Goal: Task Accomplishment & Management: Manage account settings

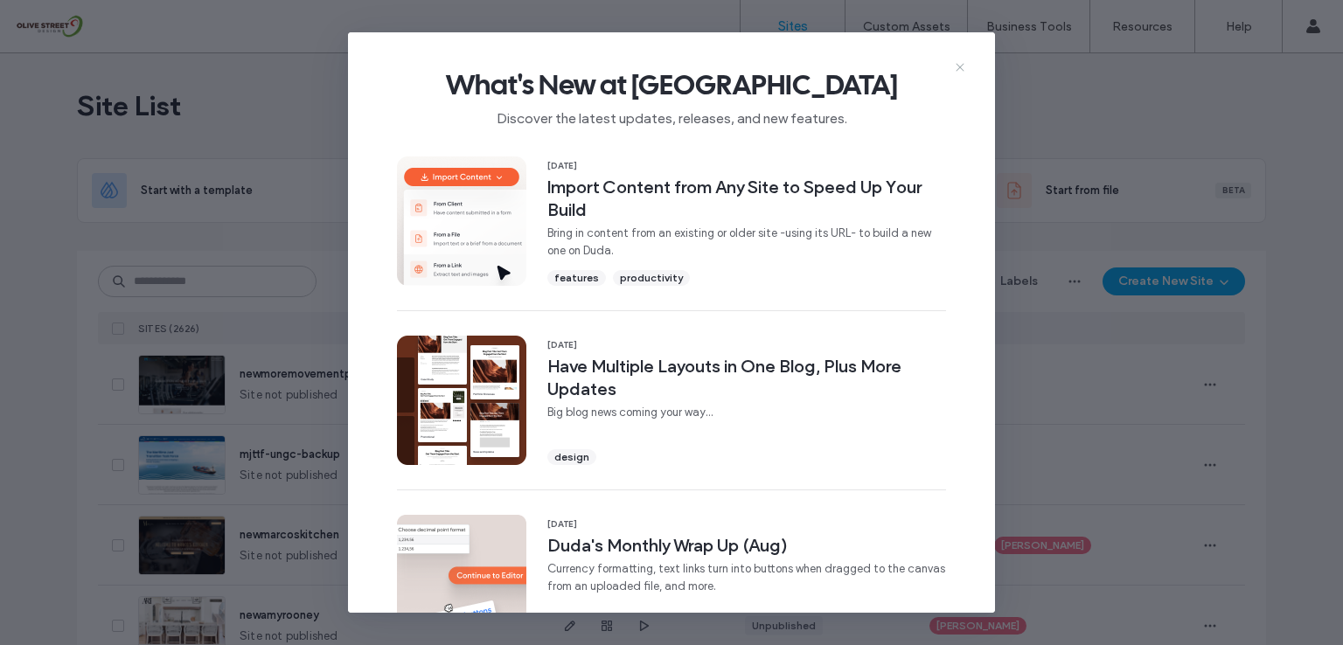
click at [961, 71] on icon at bounding box center [960, 67] width 14 height 14
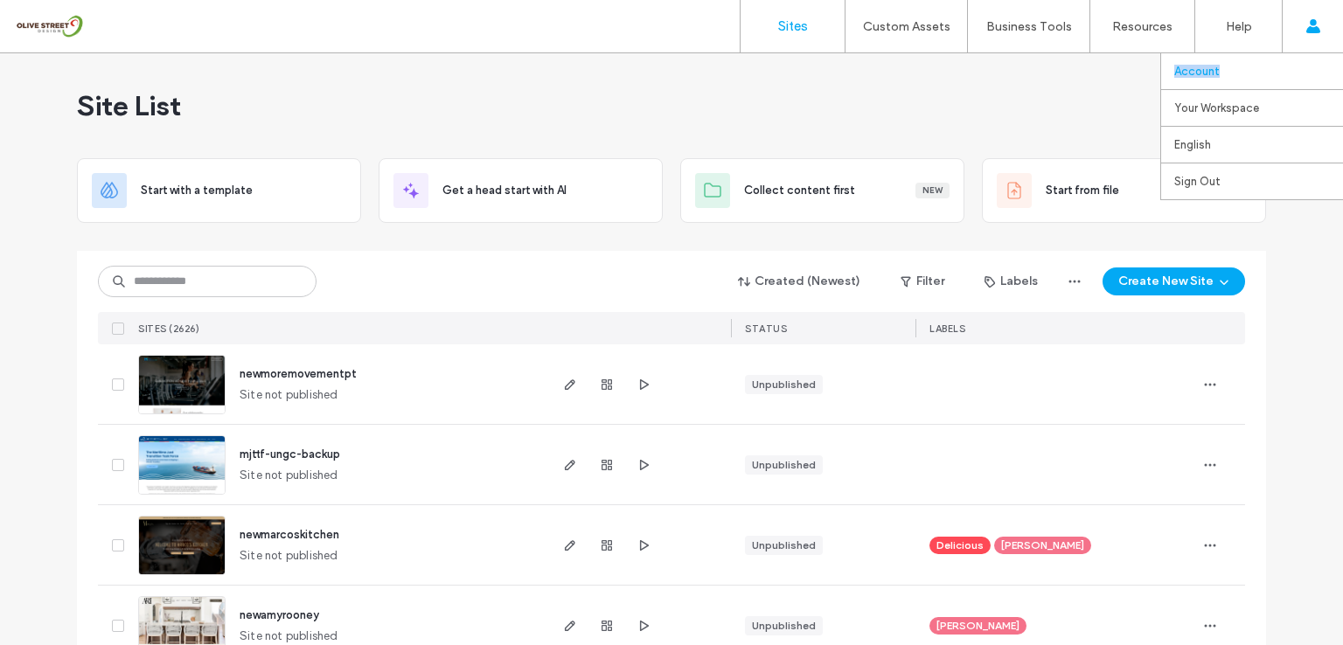
drag, startPoint x: 1307, startPoint y: 26, endPoint x: 1279, endPoint y: 65, distance: 47.6
click at [1284, 52] on div "Account Your Workspace olivestreet therenuagency lalitkmr5100 [DOMAIN_NAME] gly…" at bounding box center [1311, 26] width 61 height 52
click at [1199, 74] on label "Account" at bounding box center [1196, 71] width 45 height 13
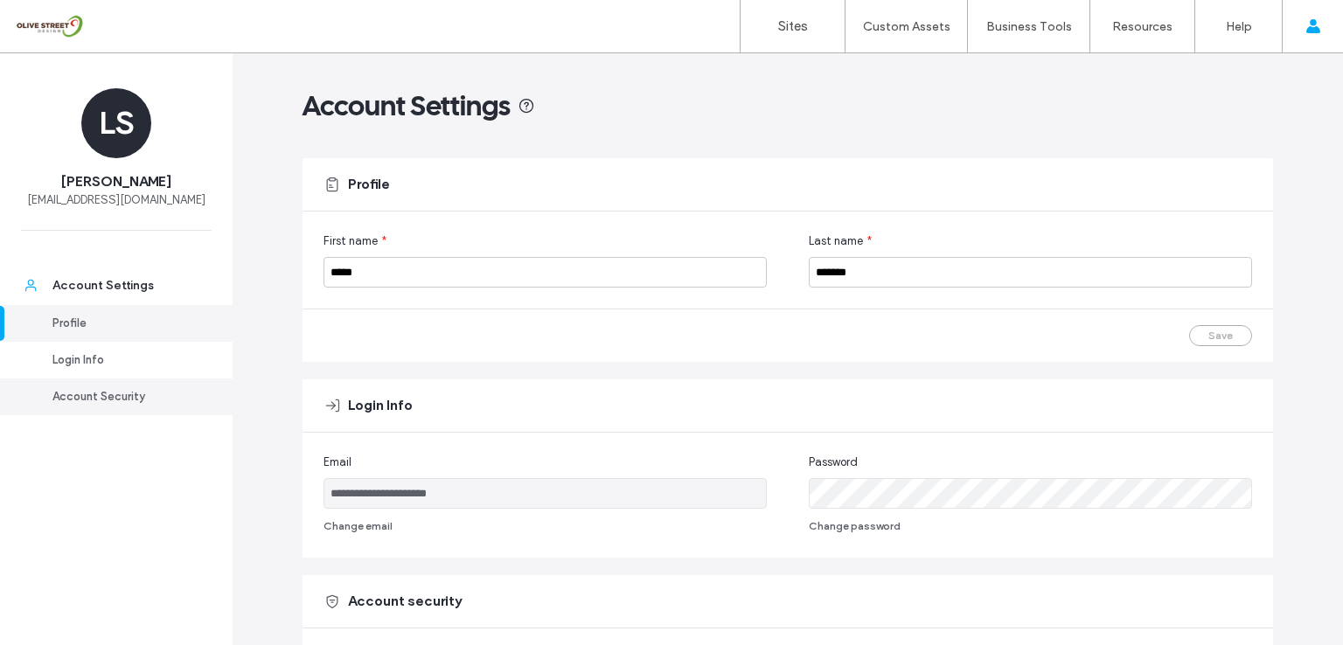
click at [88, 401] on div "Account Security" at bounding box center [123, 396] width 143 height 17
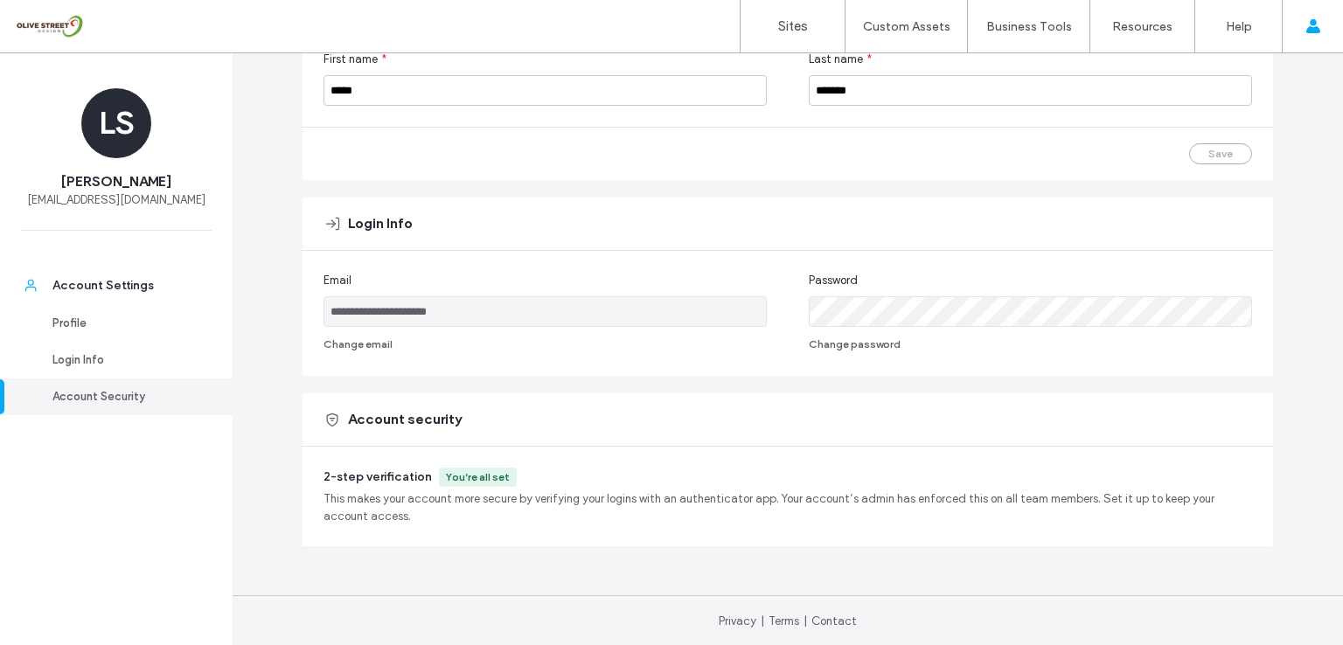
scroll to position [183, 0]
click at [115, 282] on div "Account Settings" at bounding box center [123, 285] width 143 height 17
click at [459, 476] on div "You’re all set" at bounding box center [478, 477] width 64 height 16
click at [97, 402] on div "Account Security" at bounding box center [123, 396] width 143 height 17
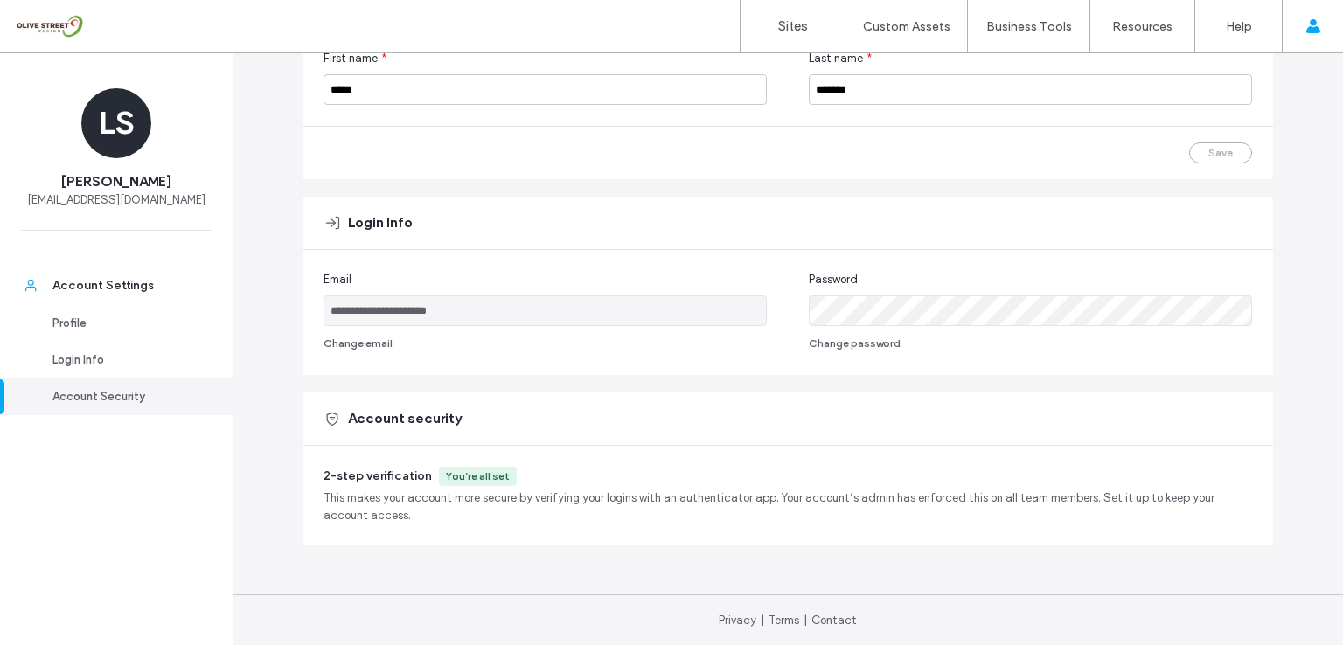
click at [453, 474] on div "You’re all set" at bounding box center [478, 477] width 64 height 16
click at [103, 360] on div "Login Info" at bounding box center [123, 359] width 143 height 17
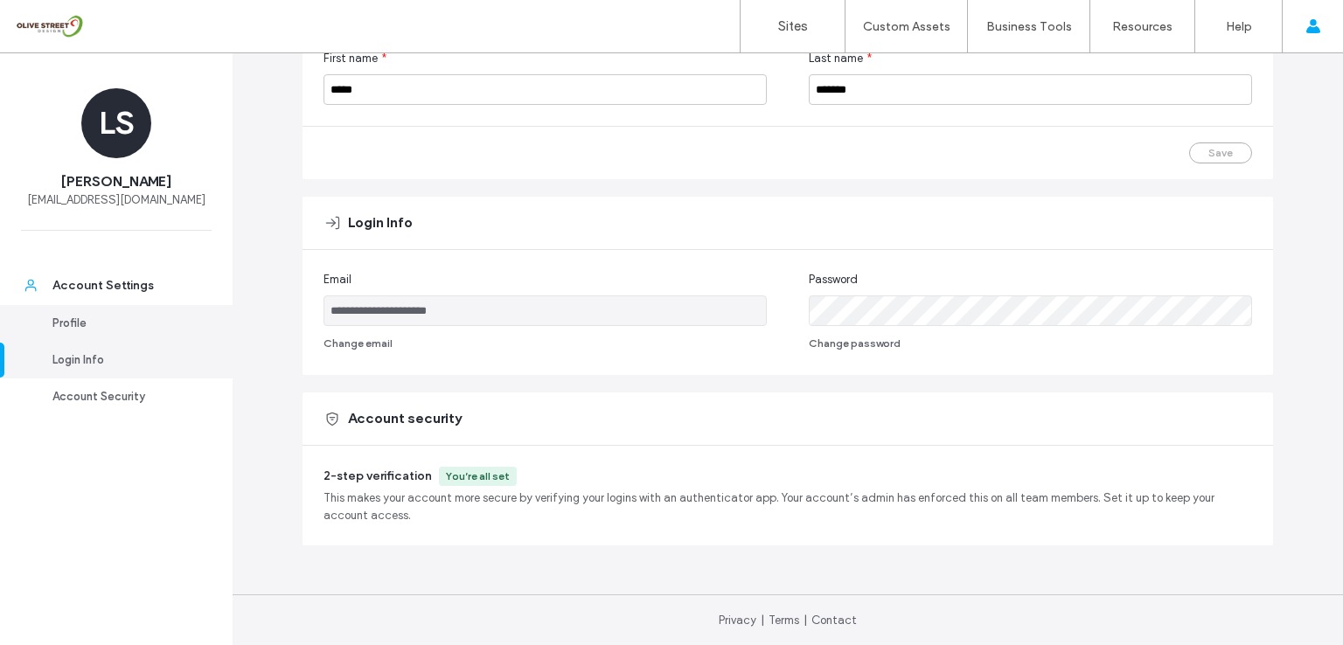
click at [78, 327] on div "Profile" at bounding box center [123, 323] width 143 height 17
click at [463, 474] on div "You’re all set" at bounding box center [478, 477] width 64 height 16
drag, startPoint x: 430, startPoint y: 476, endPoint x: 496, endPoint y: 472, distance: 66.5
click at [496, 472] on div "You’re all set" at bounding box center [478, 476] width 78 height 19
click at [514, 482] on div "2-step verification You’re all set" at bounding box center [787, 476] width 928 height 19
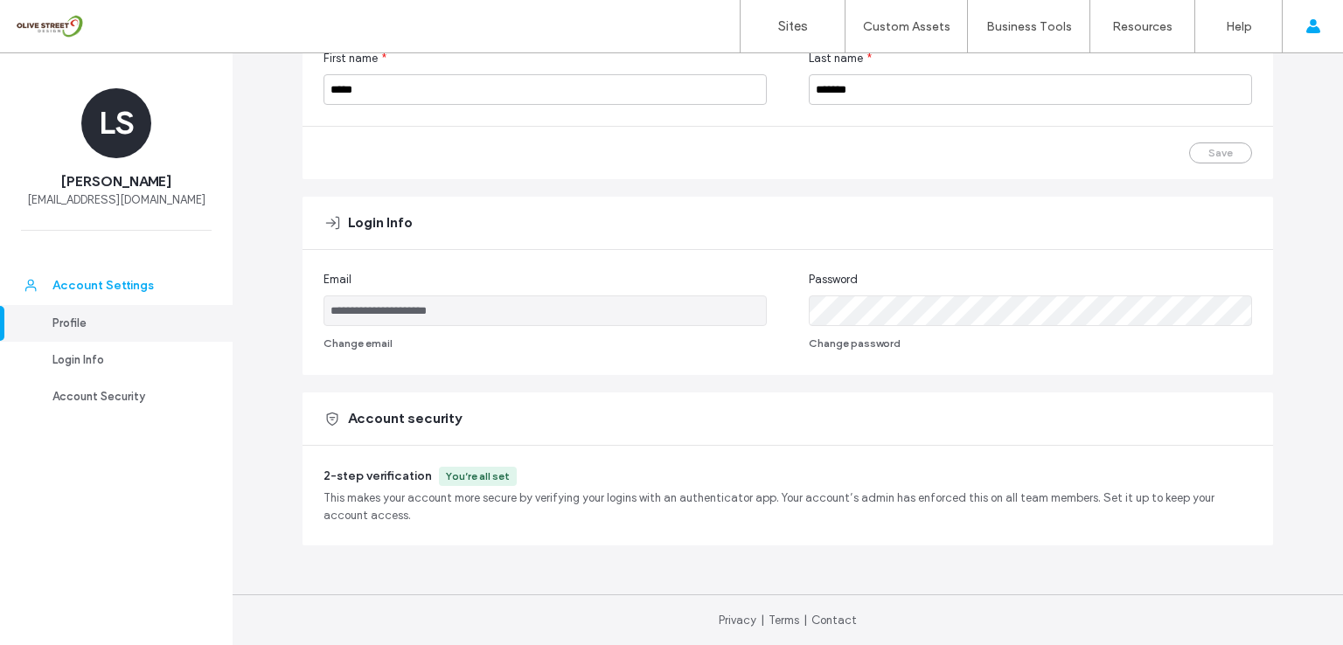
click at [95, 288] on div "Account Settings" at bounding box center [123, 285] width 143 height 17
